Goal: Information Seeking & Learning: Learn about a topic

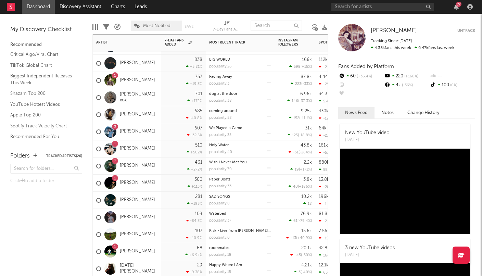
click at [156, 148] on div "1 [PERSON_NAME]" at bounding box center [127, 148] width 68 height 17
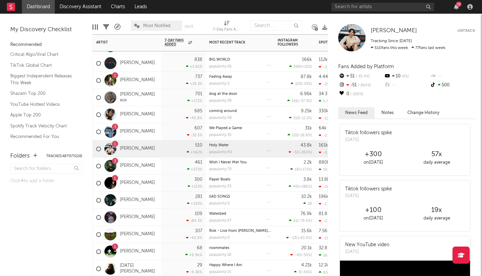
click at [154, 149] on div "1 [PERSON_NAME]" at bounding box center [127, 148] width 68 height 17
click at [140, 149] on link "[PERSON_NAME]" at bounding box center [137, 149] width 35 height 6
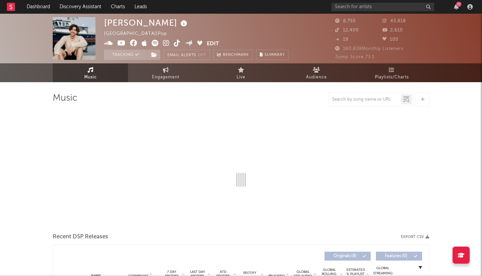
select select "6m"
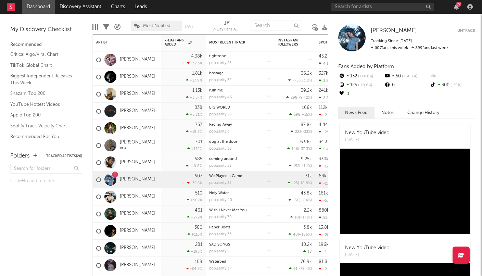
click at [43, 5] on link "Dashboard" at bounding box center [38, 7] width 33 height 14
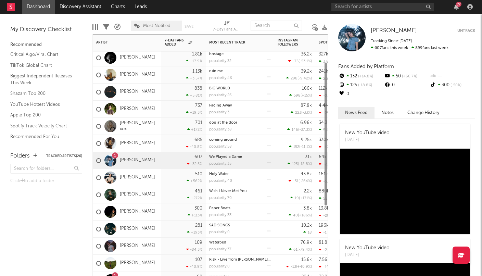
click at [147, 176] on div "[PERSON_NAME]" at bounding box center [127, 177] width 68 height 17
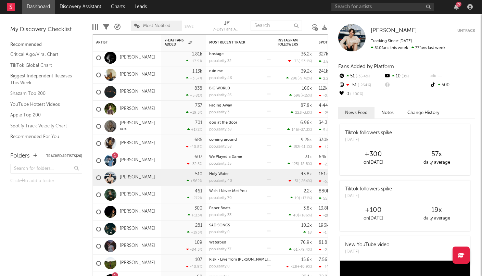
click at [349, 38] on div at bounding box center [351, 37] width 27 height 27
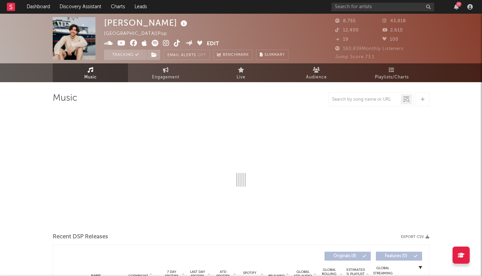
select select "6m"
